Goal: Information Seeking & Learning: Get advice/opinions

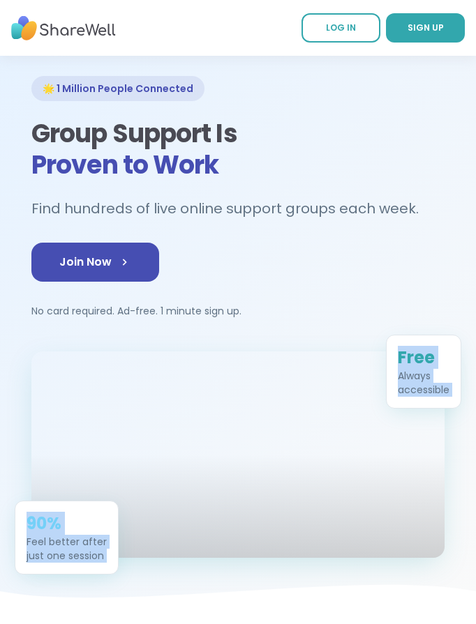
drag, startPoint x: 6, startPoint y: 621, endPoint x: -149, endPoint y: 625, distance: 154.9
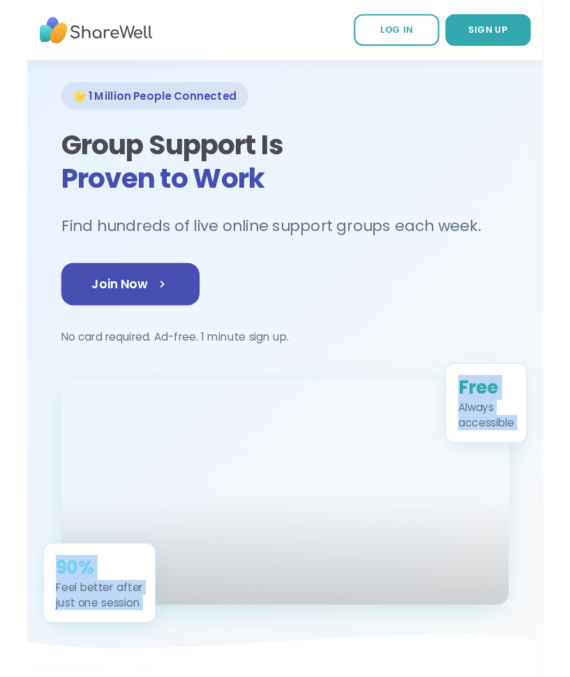
scroll to position [17, 0]
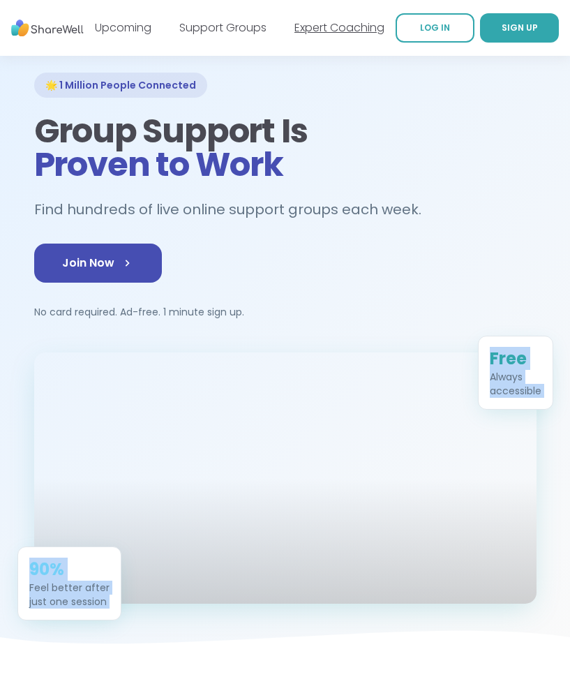
click at [318, 31] on link "Expert Coaching" at bounding box center [339, 28] width 90 height 16
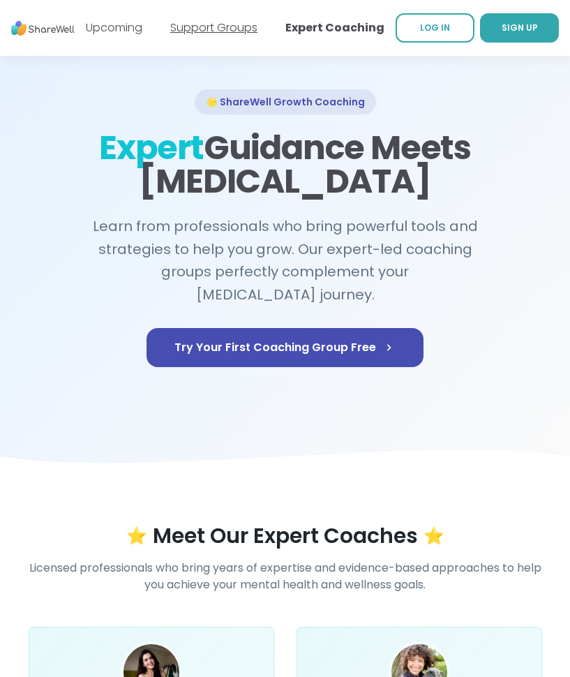
click at [211, 28] on link "Support Groups" at bounding box center [213, 28] width 87 height 16
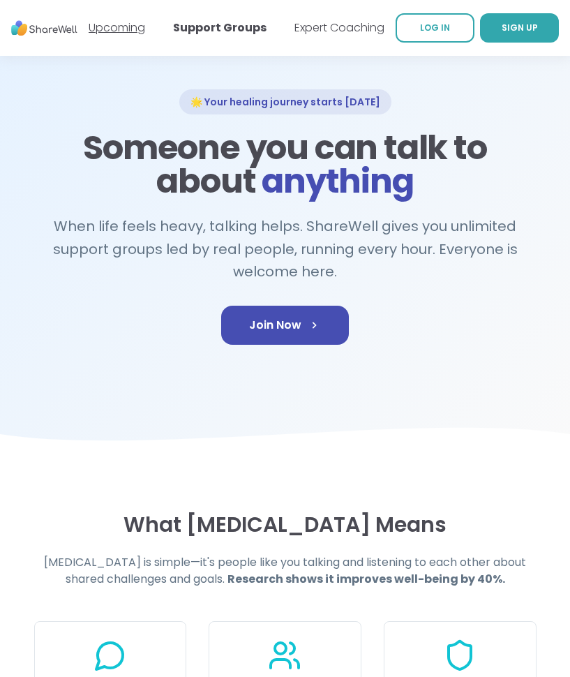
click at [126, 30] on link "Upcoming" at bounding box center [117, 28] width 56 height 16
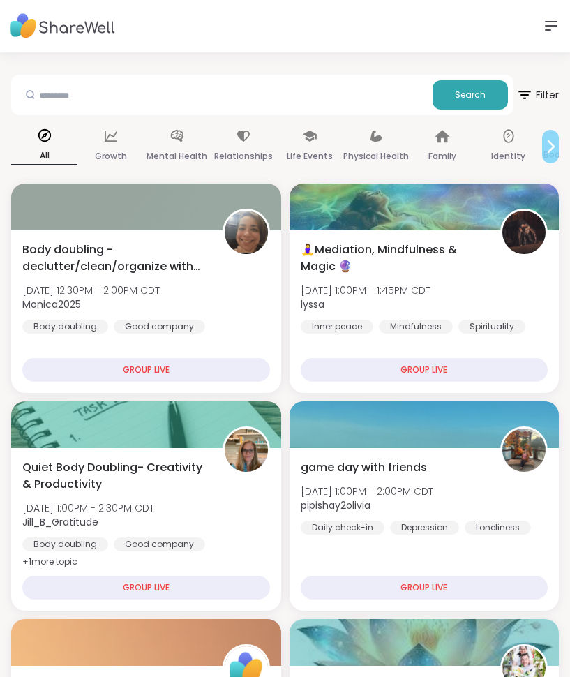
click at [549, 146] on icon at bounding box center [550, 146] width 17 height 17
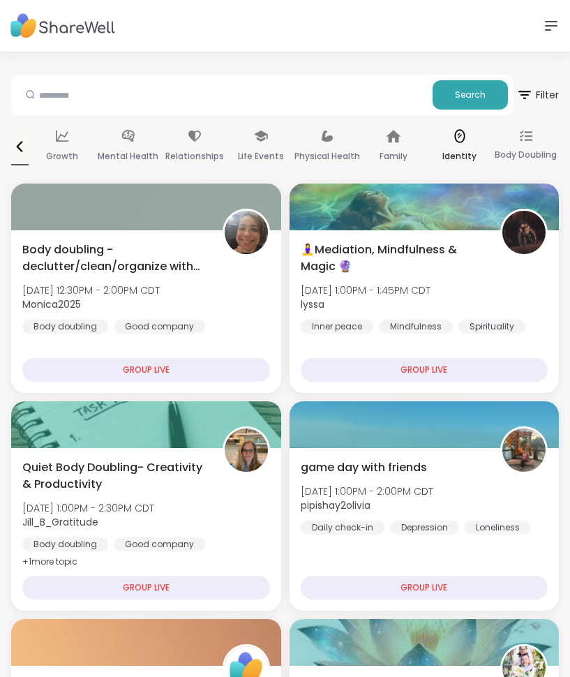
click at [455, 148] on p "Identity" at bounding box center [459, 156] width 34 height 17
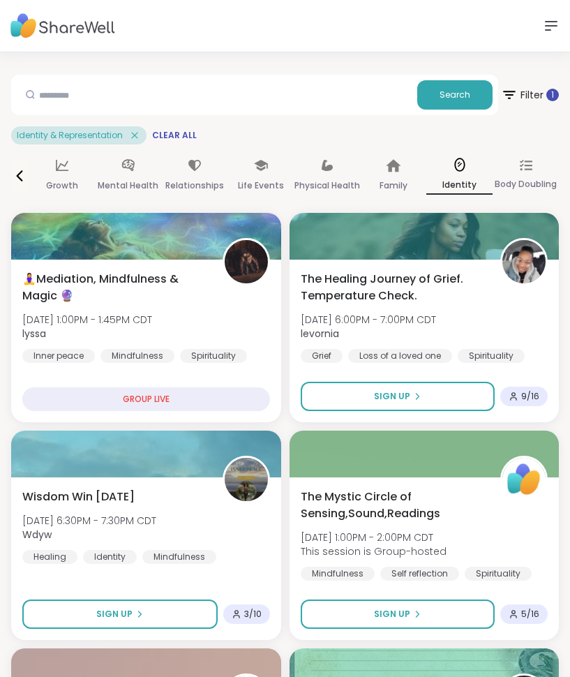
click at [97, 29] on img at bounding box center [62, 26] width 105 height 38
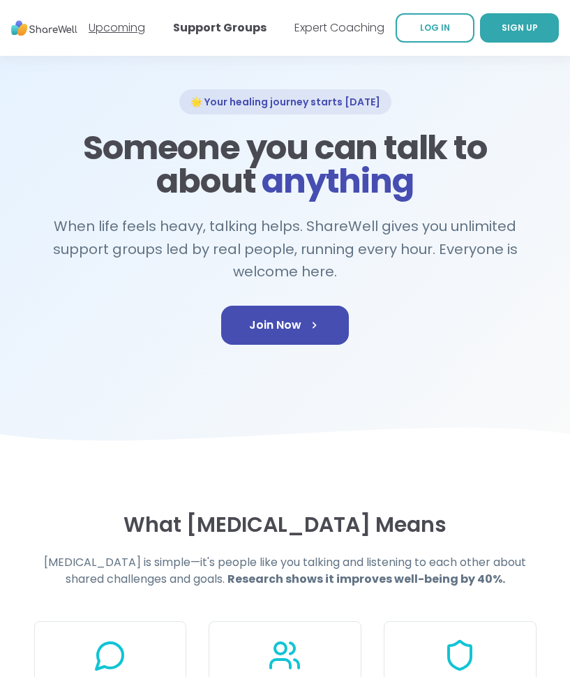
click at [128, 28] on link "Upcoming" at bounding box center [117, 28] width 56 height 16
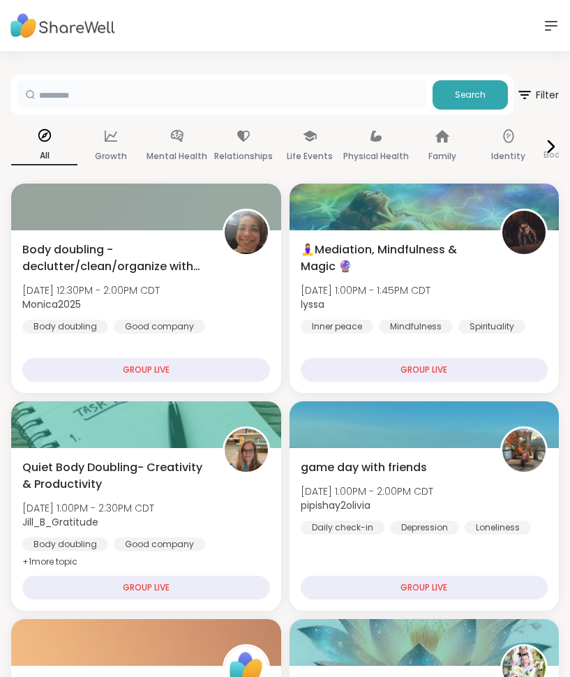
click at [169, 98] on input "text" at bounding box center [222, 94] width 410 height 28
type input "****"
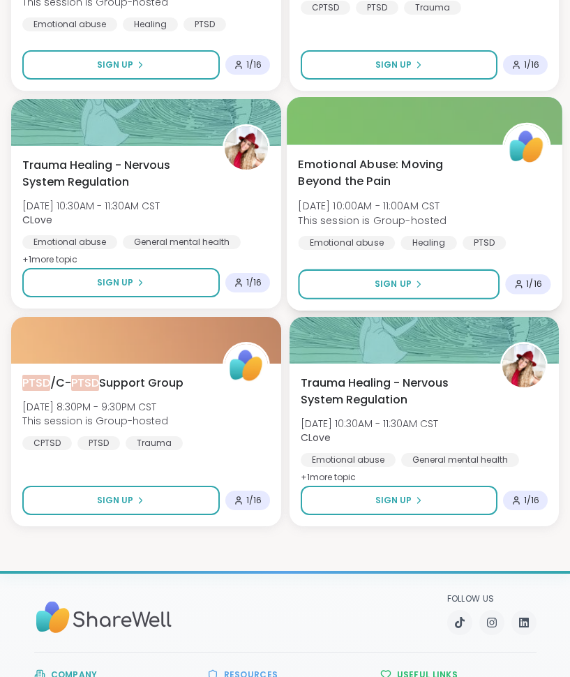
scroll to position [2412, 0]
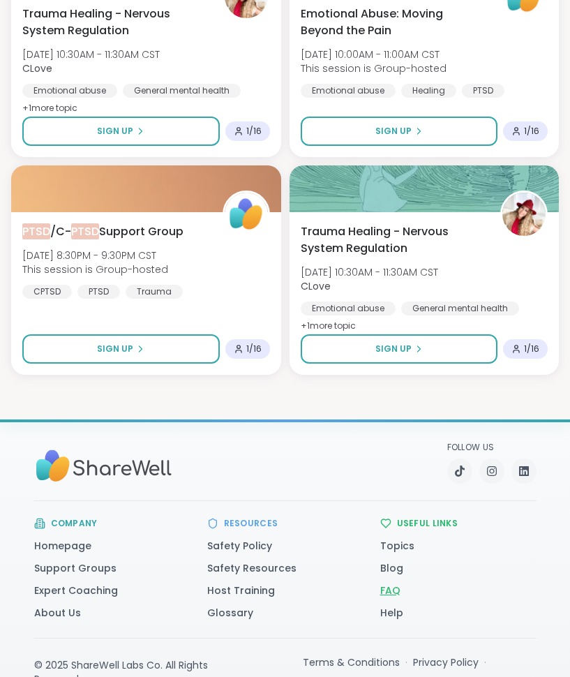
click at [391, 591] on link "FAQ" at bounding box center [390, 590] width 20 height 14
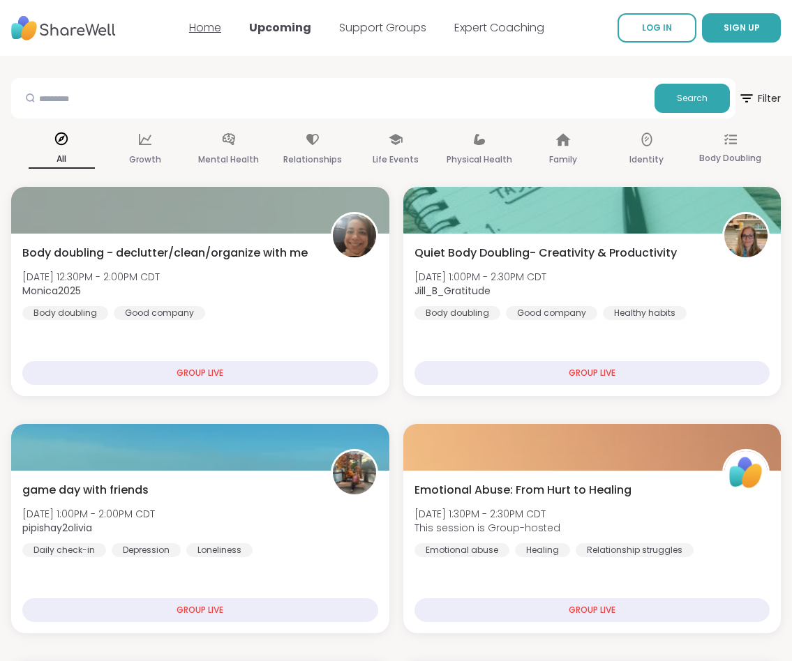
click at [202, 29] on link "Home" at bounding box center [205, 28] width 32 height 16
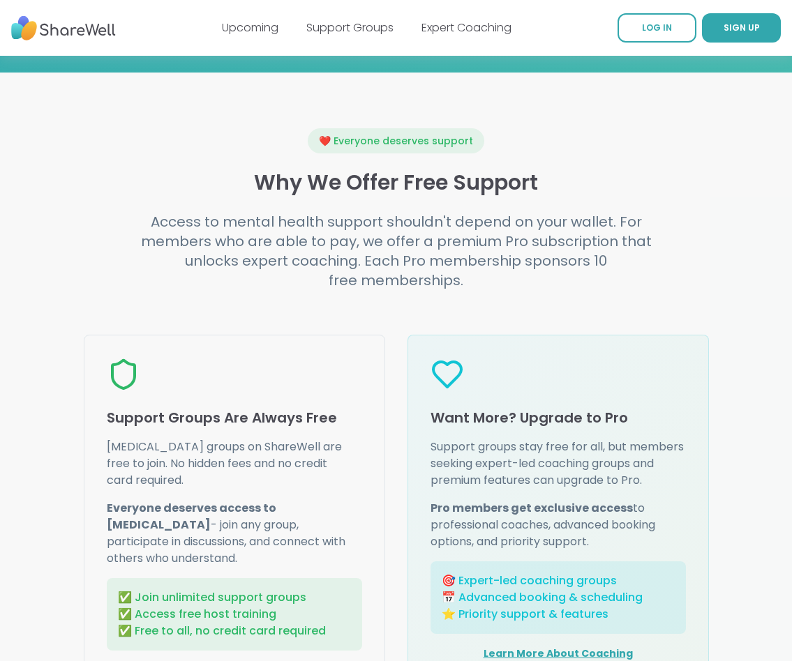
scroll to position [1425, 0]
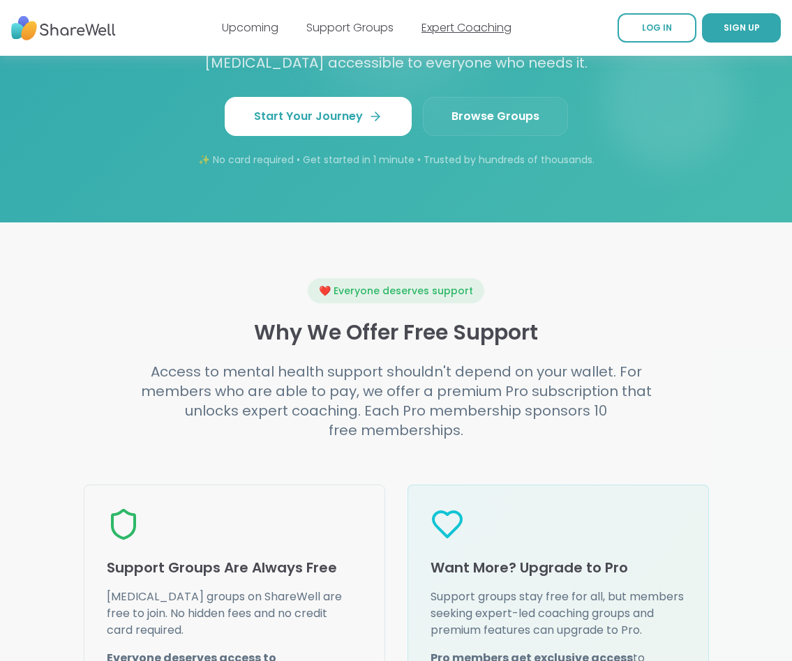
click at [464, 30] on link "Expert Coaching" at bounding box center [466, 28] width 90 height 16
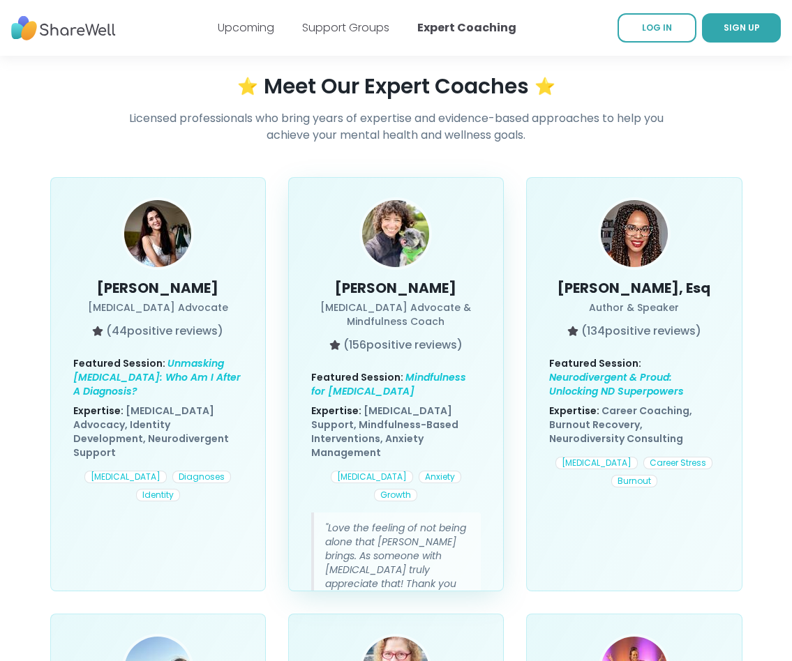
scroll to position [908, 0]
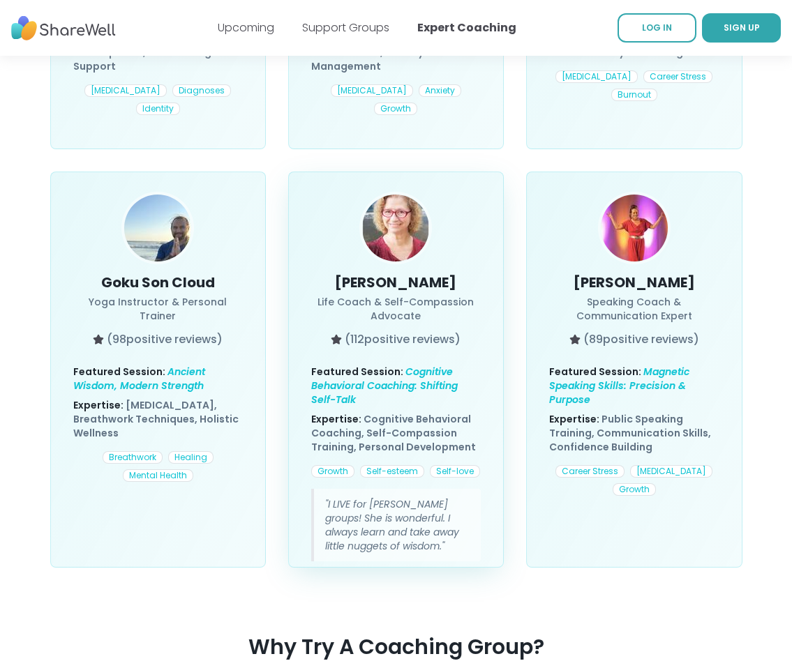
click at [391, 273] on h3 "[PERSON_NAME]" at bounding box center [395, 283] width 169 height 20
click at [385, 218] on img at bounding box center [395, 228] width 67 height 67
click at [400, 331] on span "( 112 positive reviews)" at bounding box center [403, 339] width 116 height 17
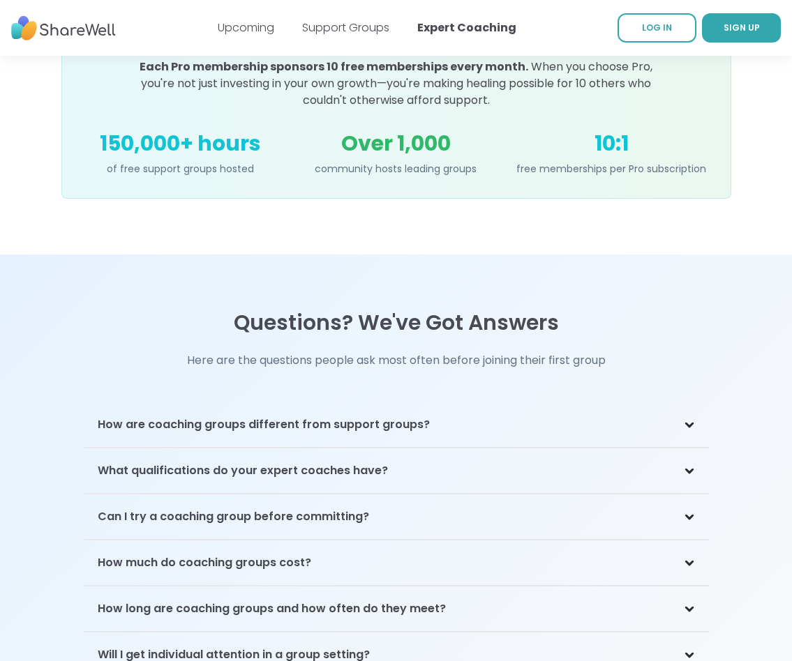
scroll to position [2835, 0]
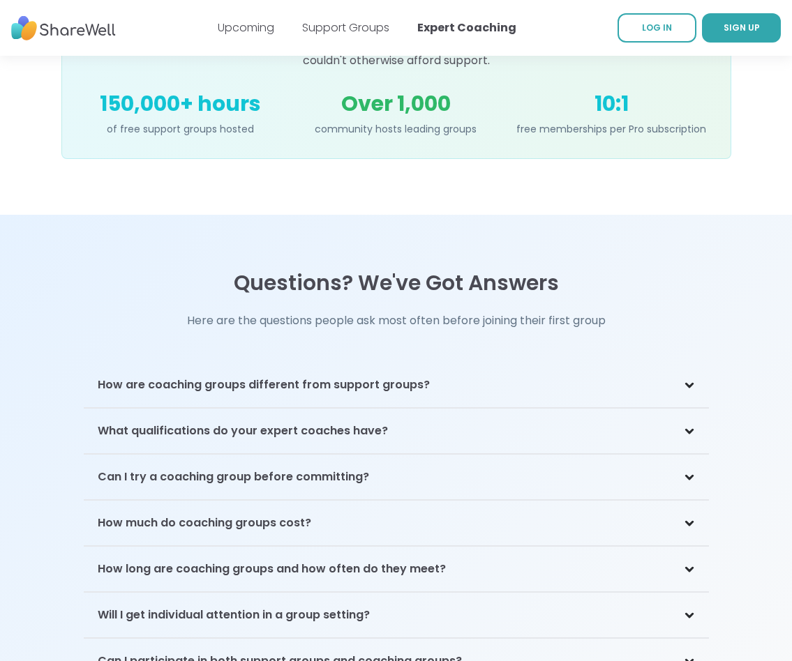
click at [684, 382] on icon at bounding box center [689, 385] width 11 height 7
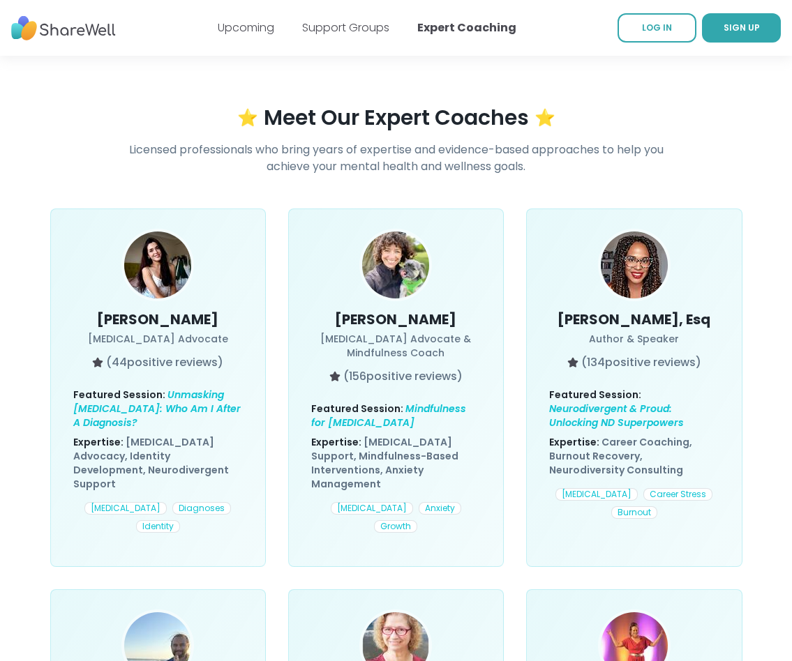
scroll to position [0, 0]
